Goal: Navigation & Orientation: Find specific page/section

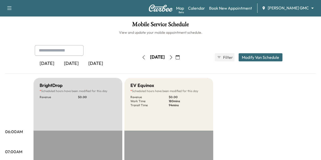
click at [173, 57] on icon "button" at bounding box center [171, 57] width 4 height 4
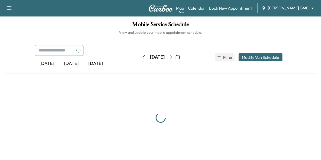
click at [173, 57] on icon "button" at bounding box center [171, 57] width 4 height 4
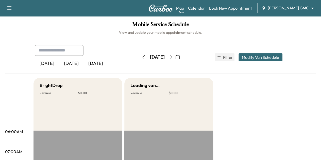
click at [173, 59] on icon "button" at bounding box center [171, 57] width 4 height 4
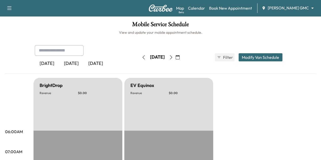
click at [173, 57] on icon "button" at bounding box center [171, 57] width 4 height 4
click at [172, 57] on icon "button" at bounding box center [171, 57] width 2 height 4
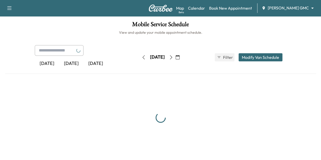
click at [173, 57] on icon "button" at bounding box center [171, 57] width 4 height 4
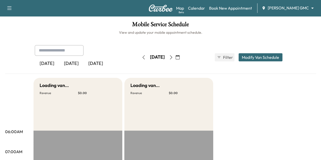
click at [173, 57] on icon "button" at bounding box center [171, 57] width 4 height 4
click at [142, 58] on icon "button" at bounding box center [144, 57] width 4 height 4
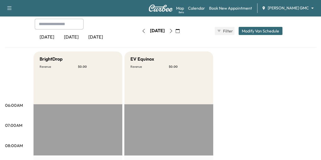
scroll to position [25, 0]
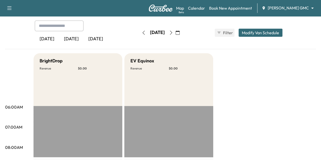
click at [285, 8] on body "Support Log Out Map Beta Calendar Book New Appointment [PERSON_NAME] GMC ******…" at bounding box center [160, 55] width 321 height 160
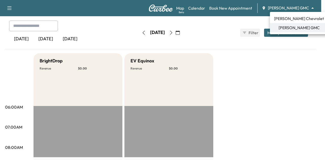
click at [291, 20] on span "[PERSON_NAME] Chevrolet" at bounding box center [299, 19] width 50 height 6
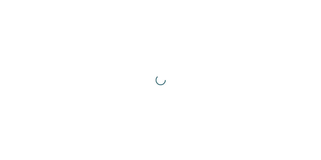
scroll to position [0, 0]
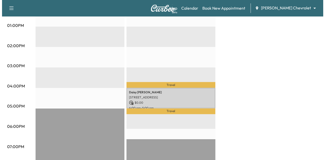
scroll to position [247, 0]
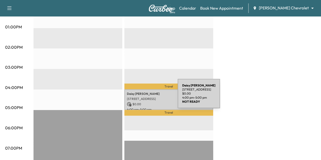
click at [145, 97] on p "[STREET_ADDRESS]" at bounding box center [169, 99] width 84 height 4
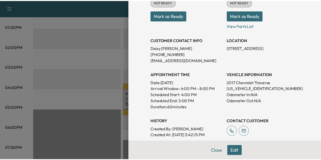
scroll to position [0, 0]
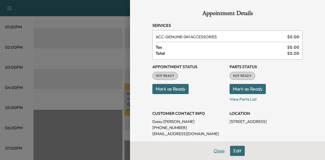
click at [221, 150] on button "Close" at bounding box center [219, 151] width 18 height 10
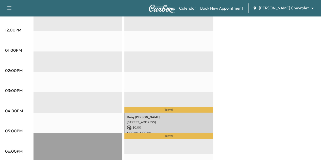
scroll to position [220, 0]
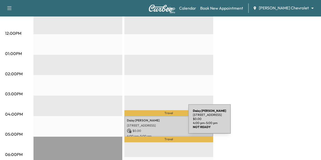
click at [150, 124] on p "[STREET_ADDRESS]" at bounding box center [169, 126] width 84 height 4
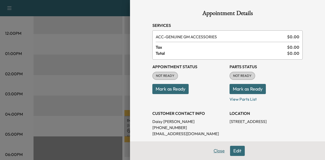
click at [217, 155] on button "Close" at bounding box center [219, 151] width 18 height 10
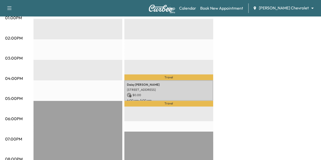
scroll to position [257, 0]
